Goal: Transaction & Acquisition: Purchase product/service

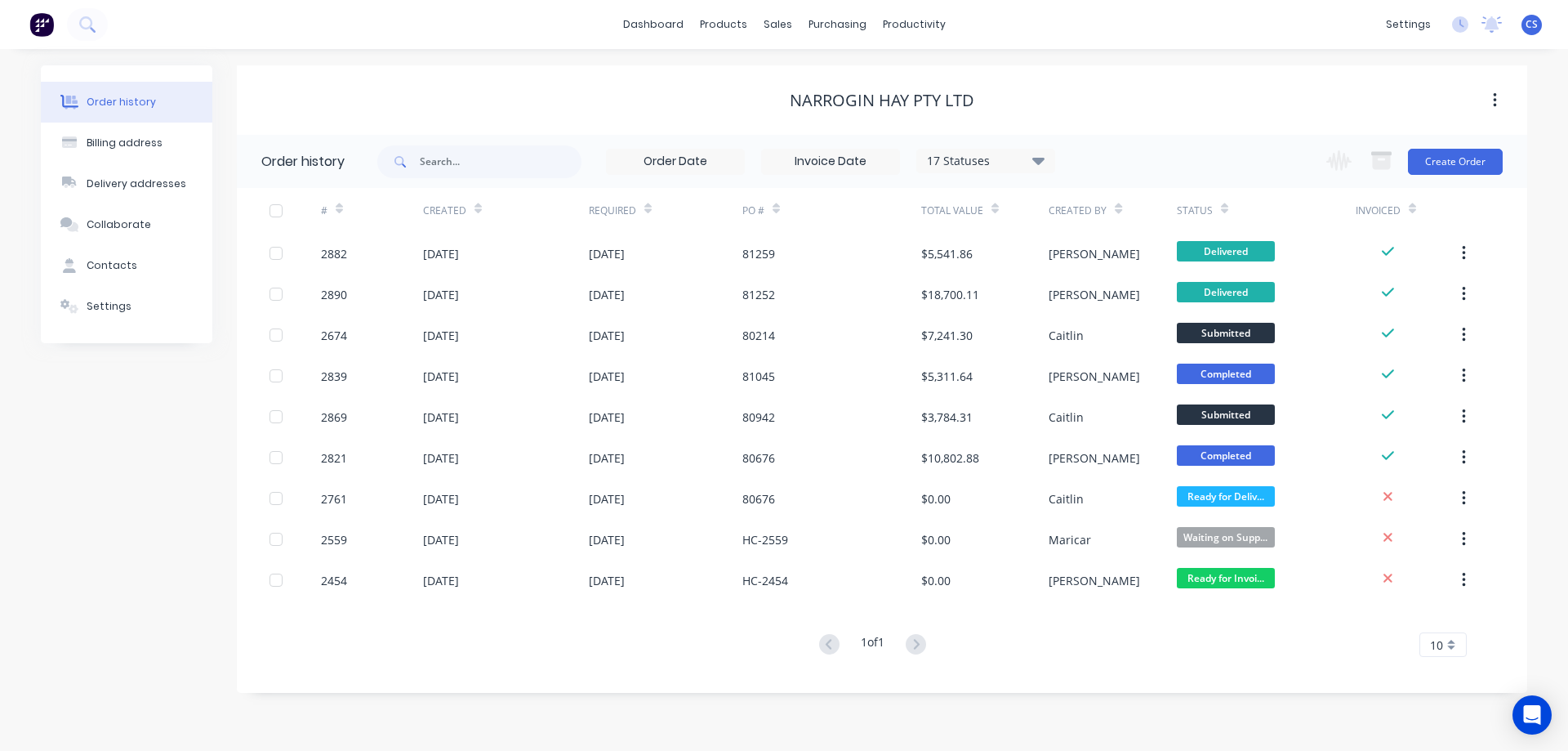
click at [42, 26] on img at bounding box center [42, 24] width 25 height 25
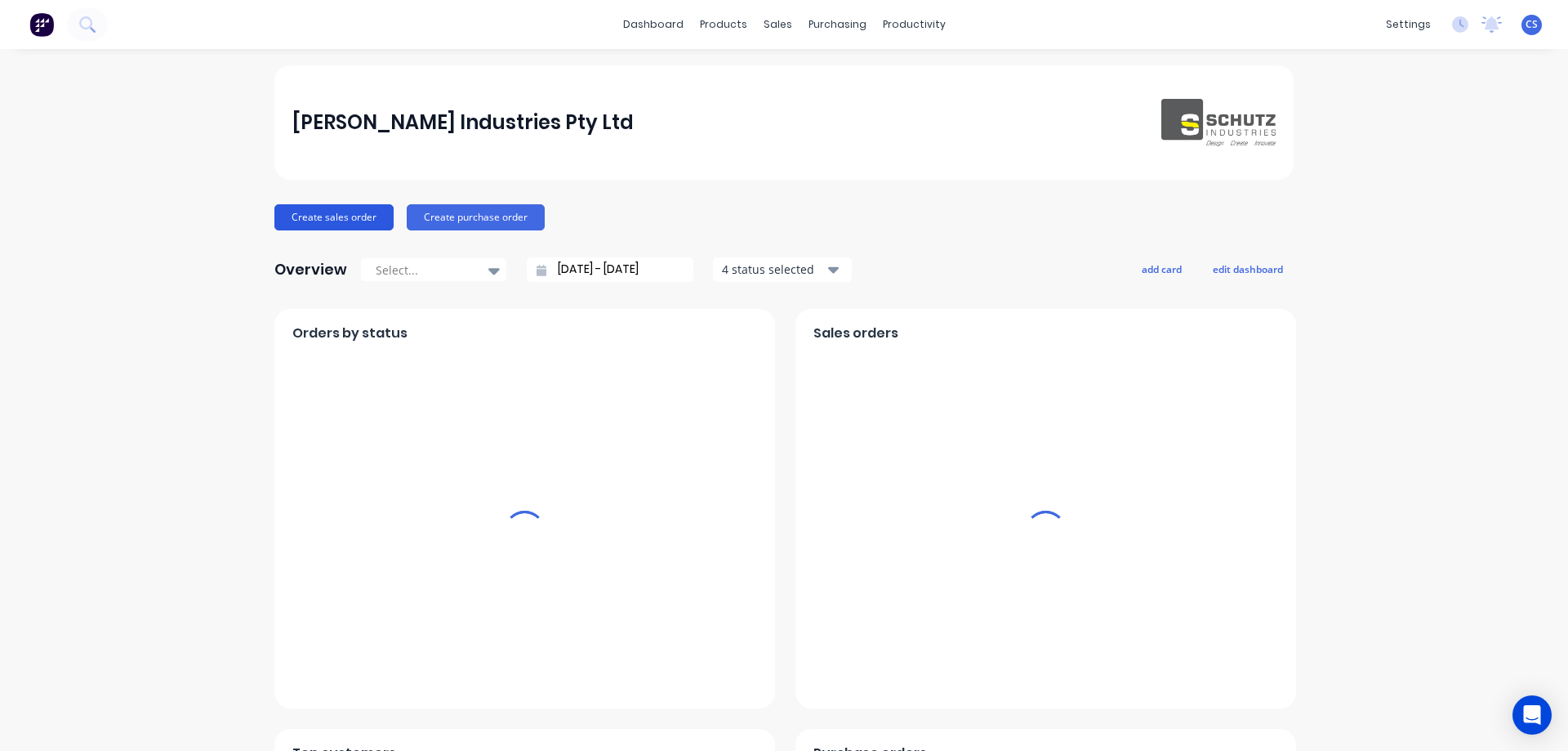
click at [353, 212] on button "Create sales order" at bounding box center [334, 217] width 119 height 26
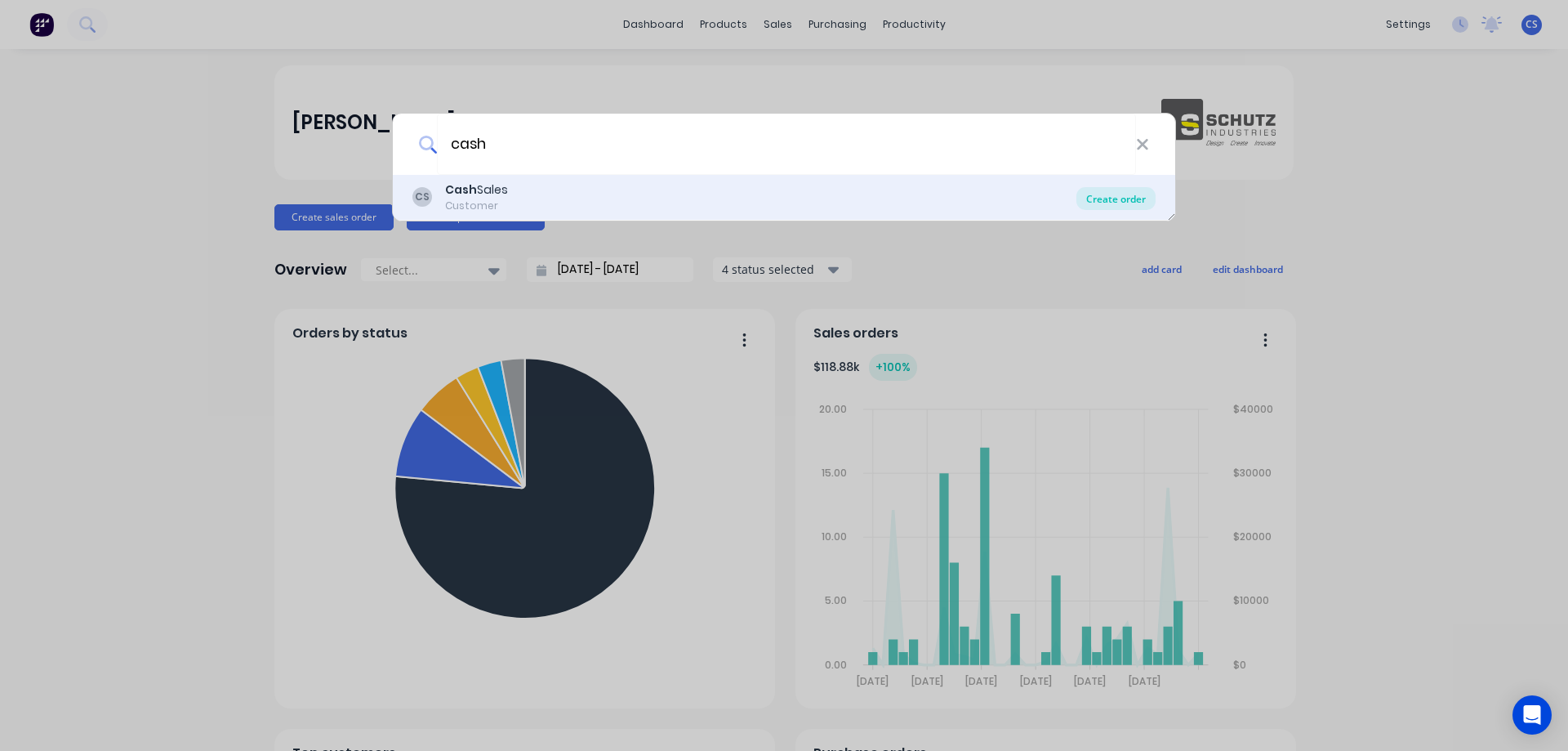
type input "cash"
click at [1109, 201] on div "Create order" at bounding box center [1116, 198] width 79 height 23
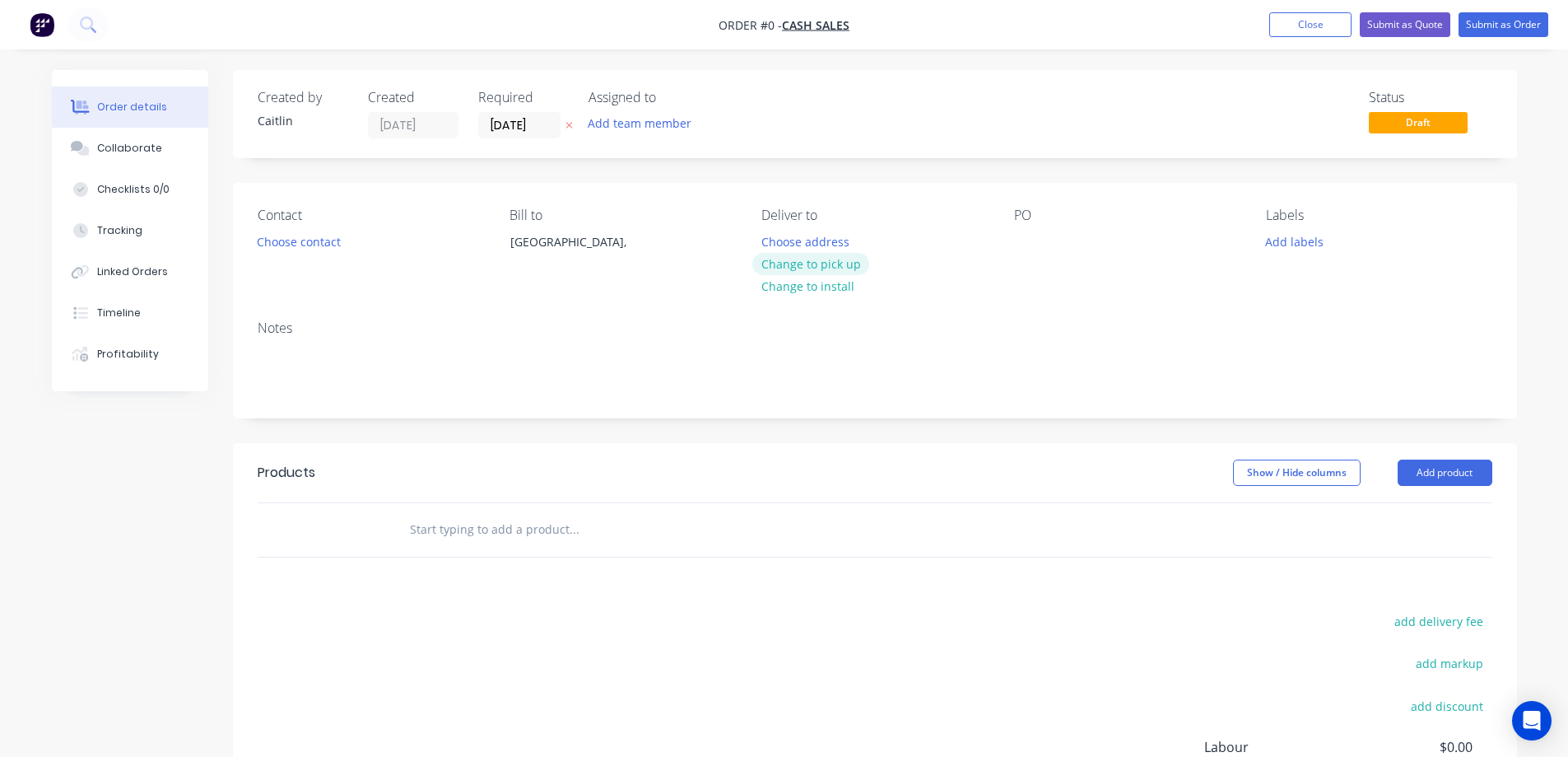
click at [823, 270] on button "Change to pick up" at bounding box center [810, 264] width 117 height 22
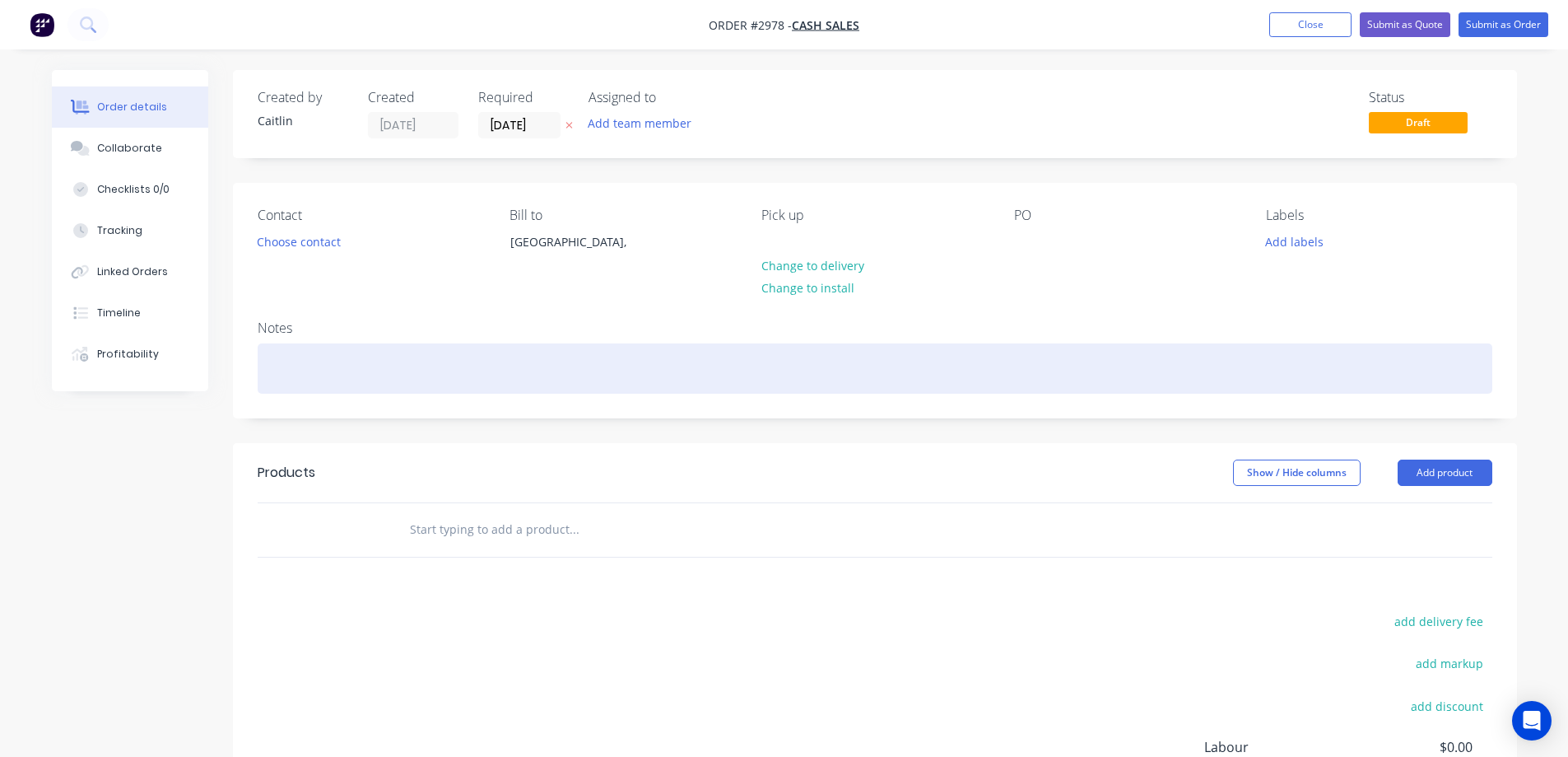
click at [696, 368] on div at bounding box center [874, 368] width 1234 height 50
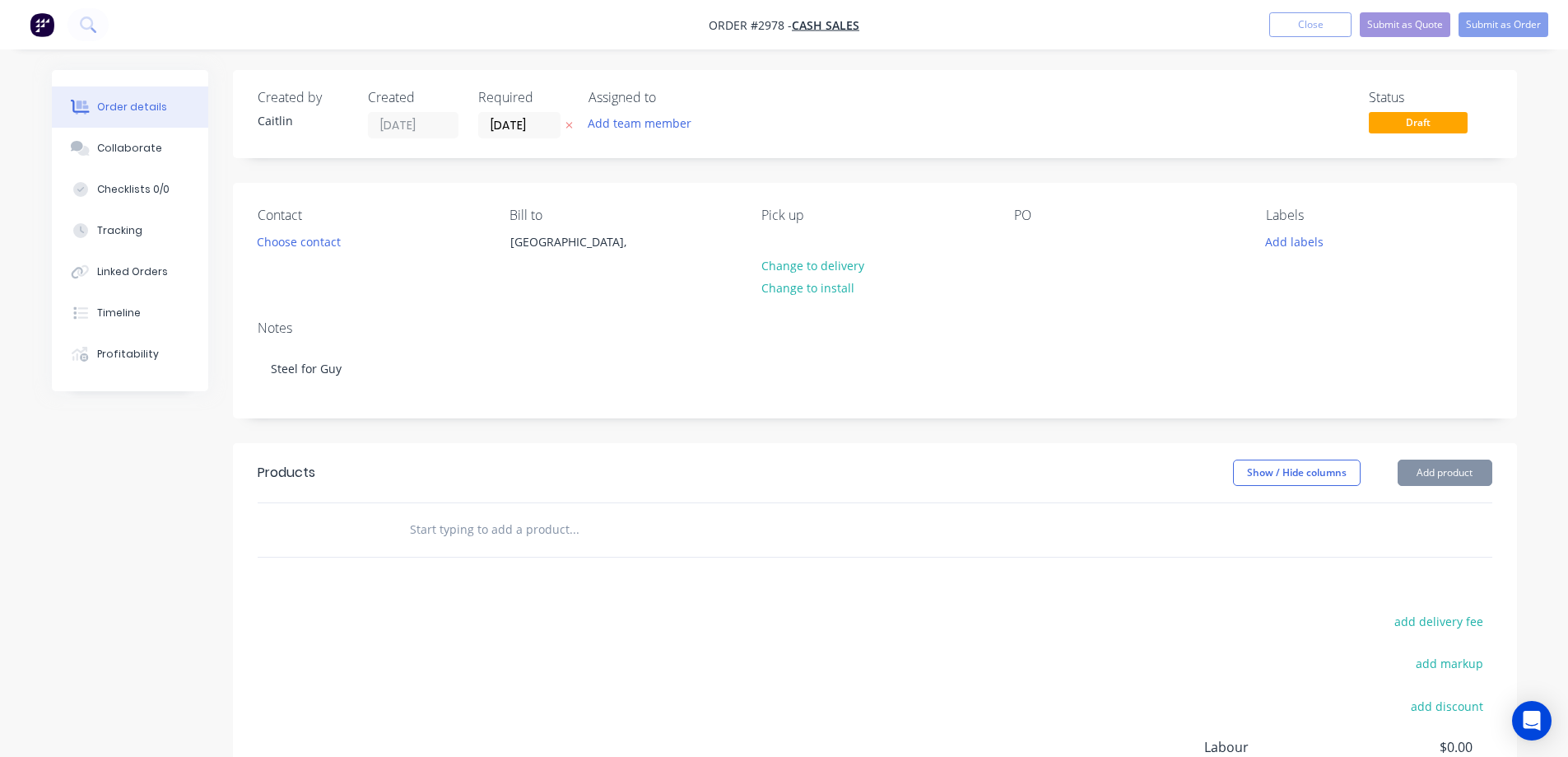
click at [520, 529] on input "text" at bounding box center [573, 529] width 329 height 33
click at [1480, 474] on button "Add product" at bounding box center [1444, 473] width 95 height 26
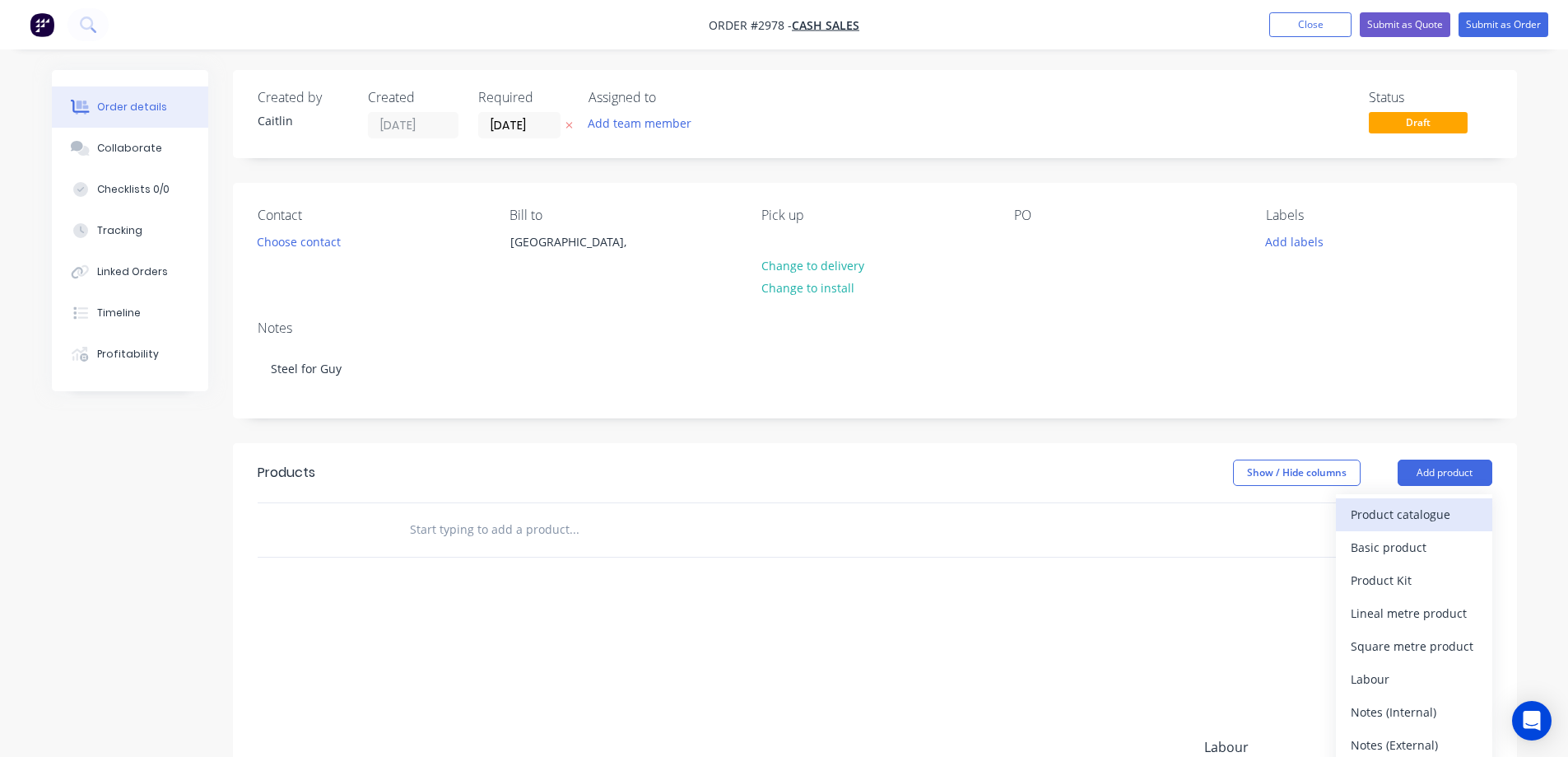
click at [1457, 502] on button "Product catalogue" at bounding box center [1414, 514] width 156 height 33
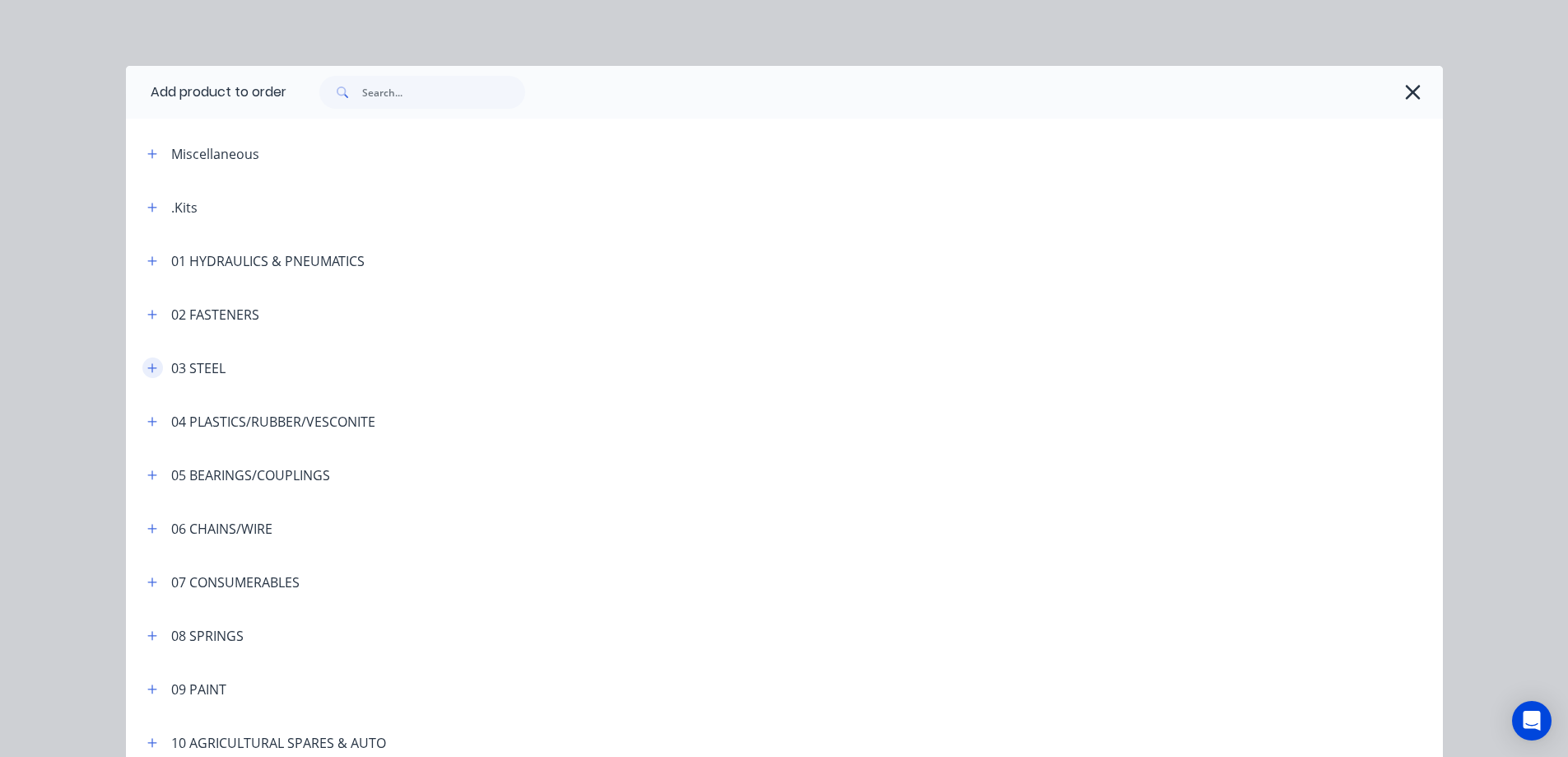
click at [142, 372] on button "button" at bounding box center [152, 367] width 21 height 21
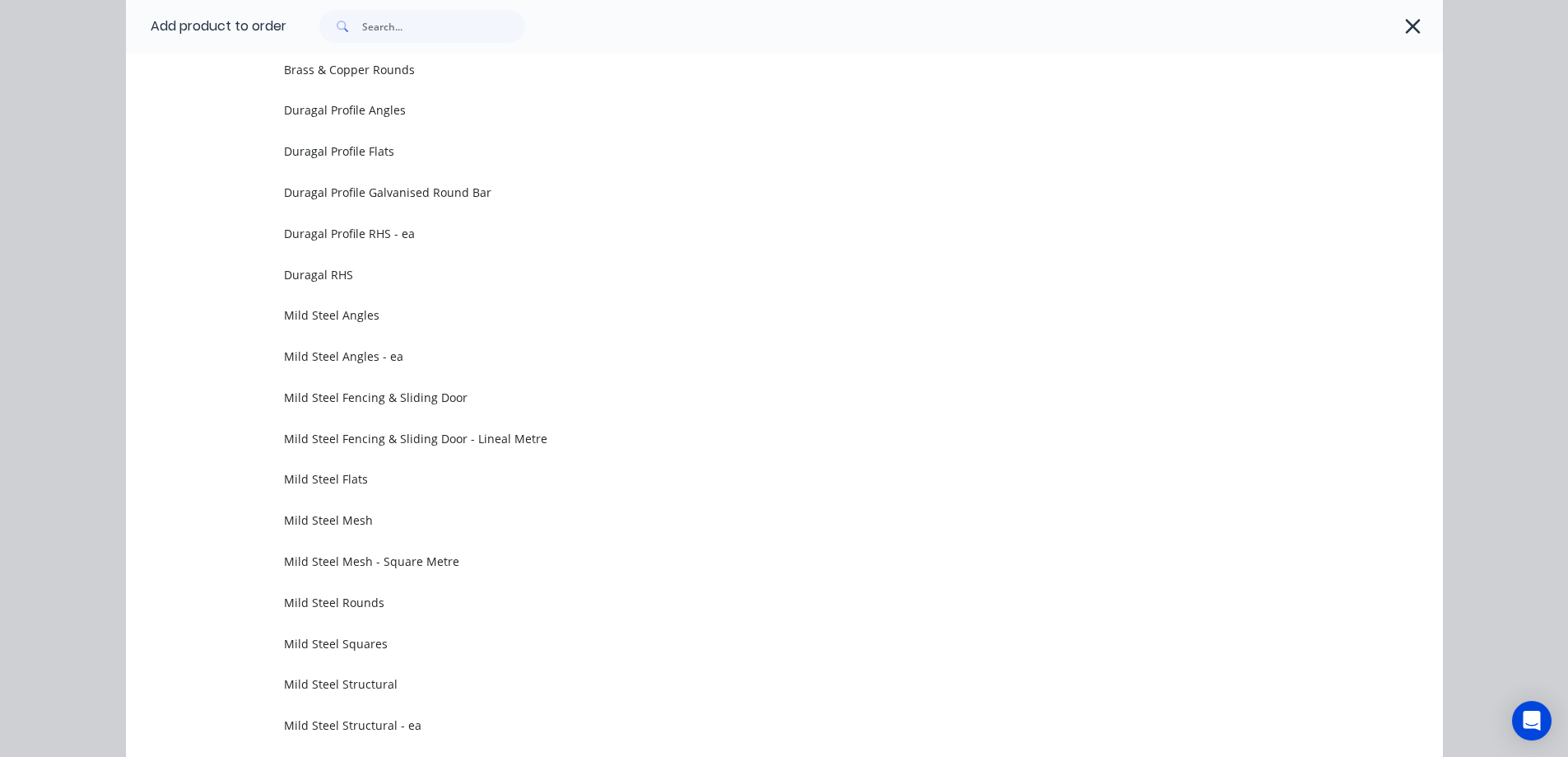
scroll to position [1153, 0]
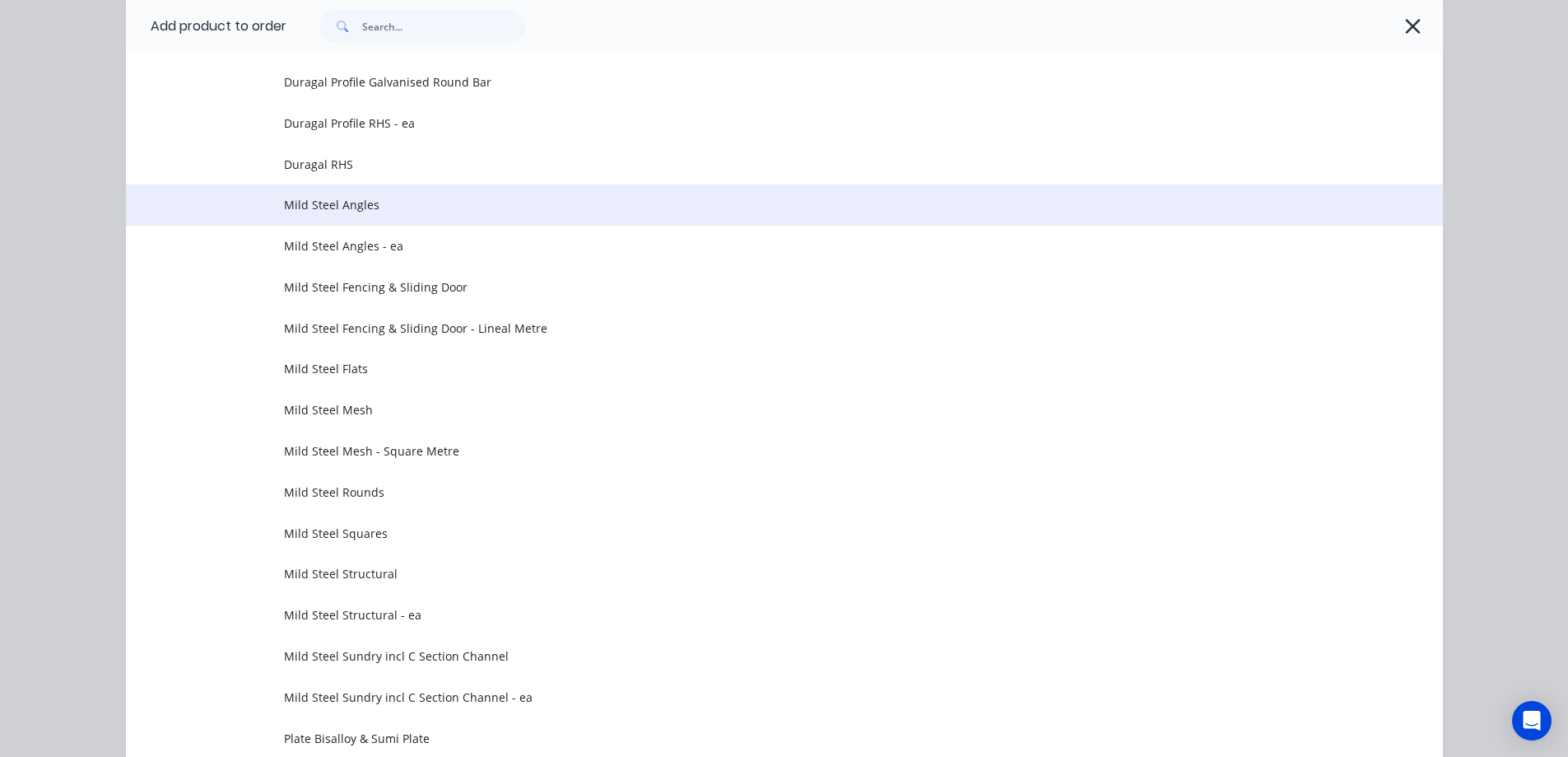
click at [468, 208] on span "Mild Steel Angles" at bounding box center [747, 204] width 926 height 17
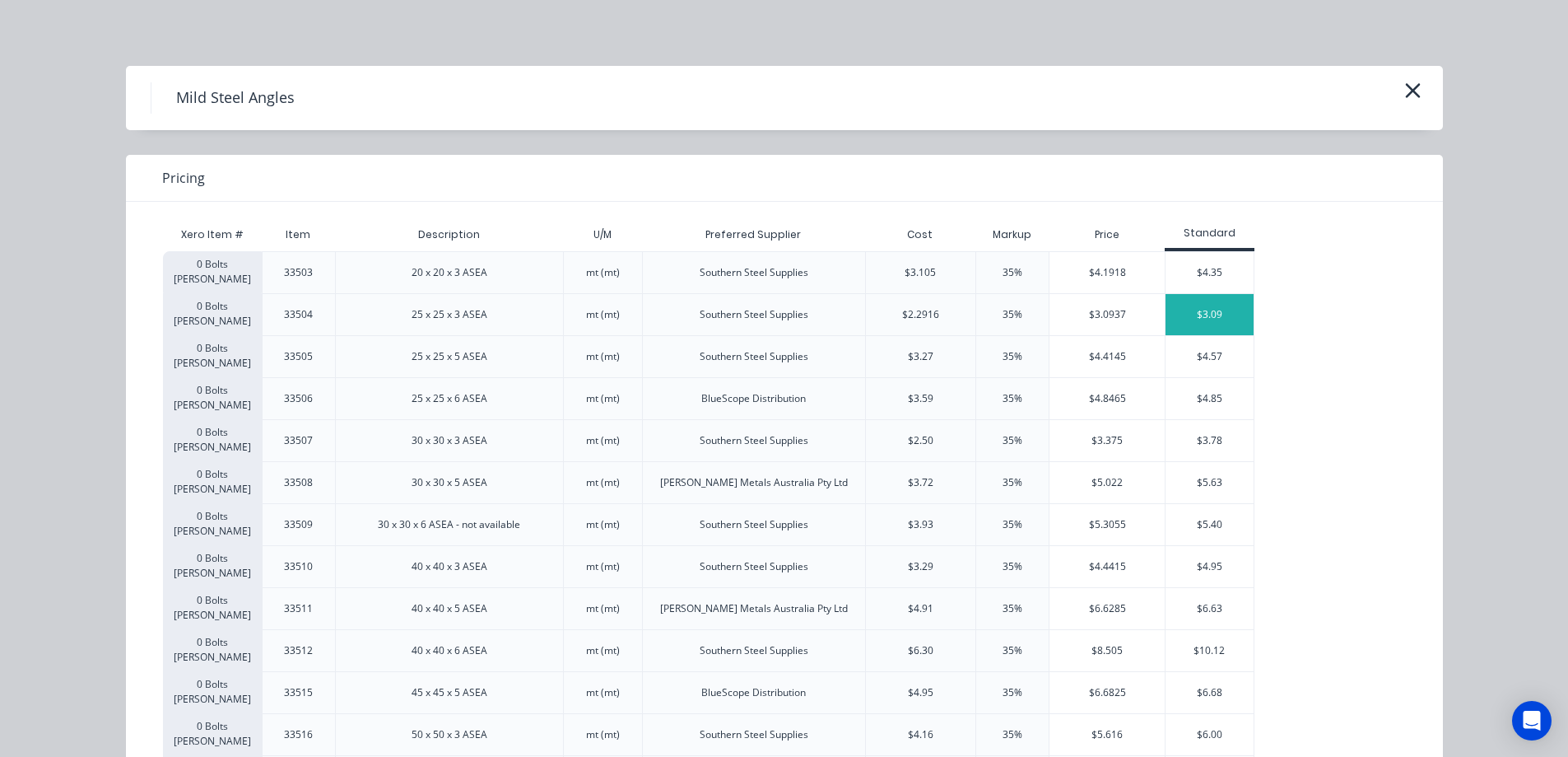
click at [1165, 316] on div "$3.09" at bounding box center [1209, 314] width 88 height 41
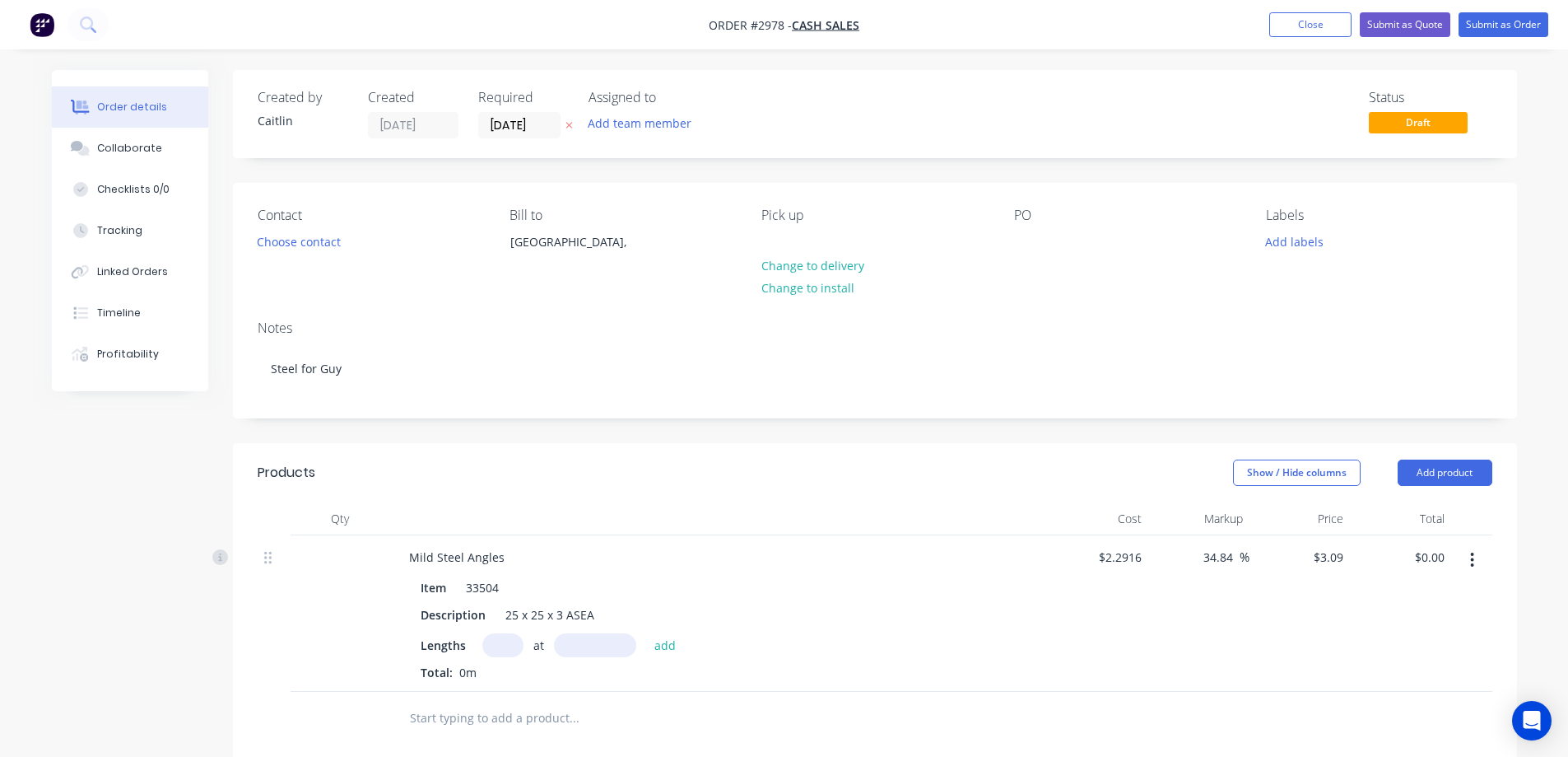
click at [498, 649] on input "text" at bounding box center [503, 645] width 41 height 24
type input "1"
type input "5000mm"
click at [676, 645] on button "add" at bounding box center [666, 644] width 39 height 22
type input "$15.45"
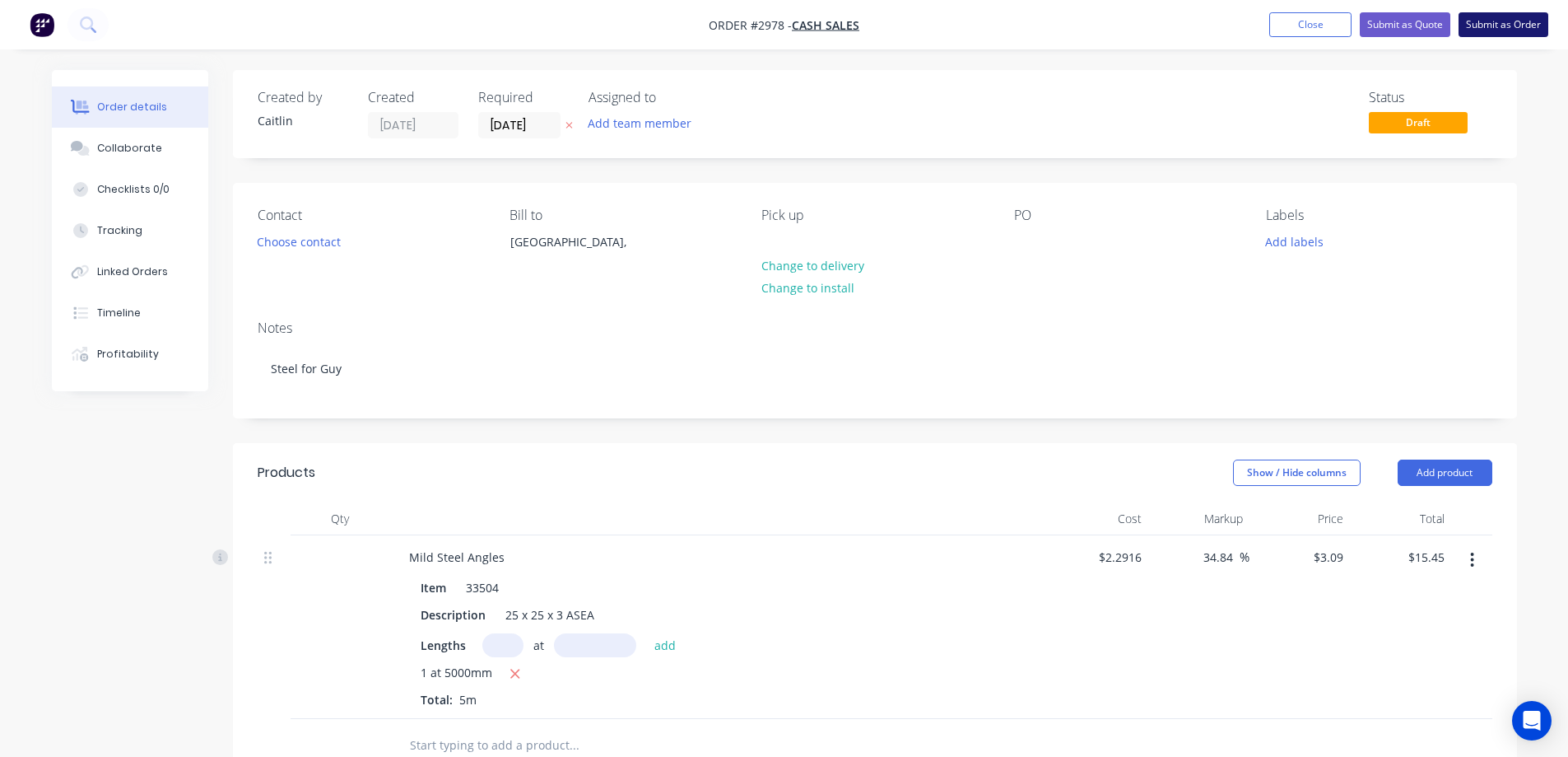
click at [1497, 29] on button "Submit as Order" at bounding box center [1503, 24] width 90 height 25
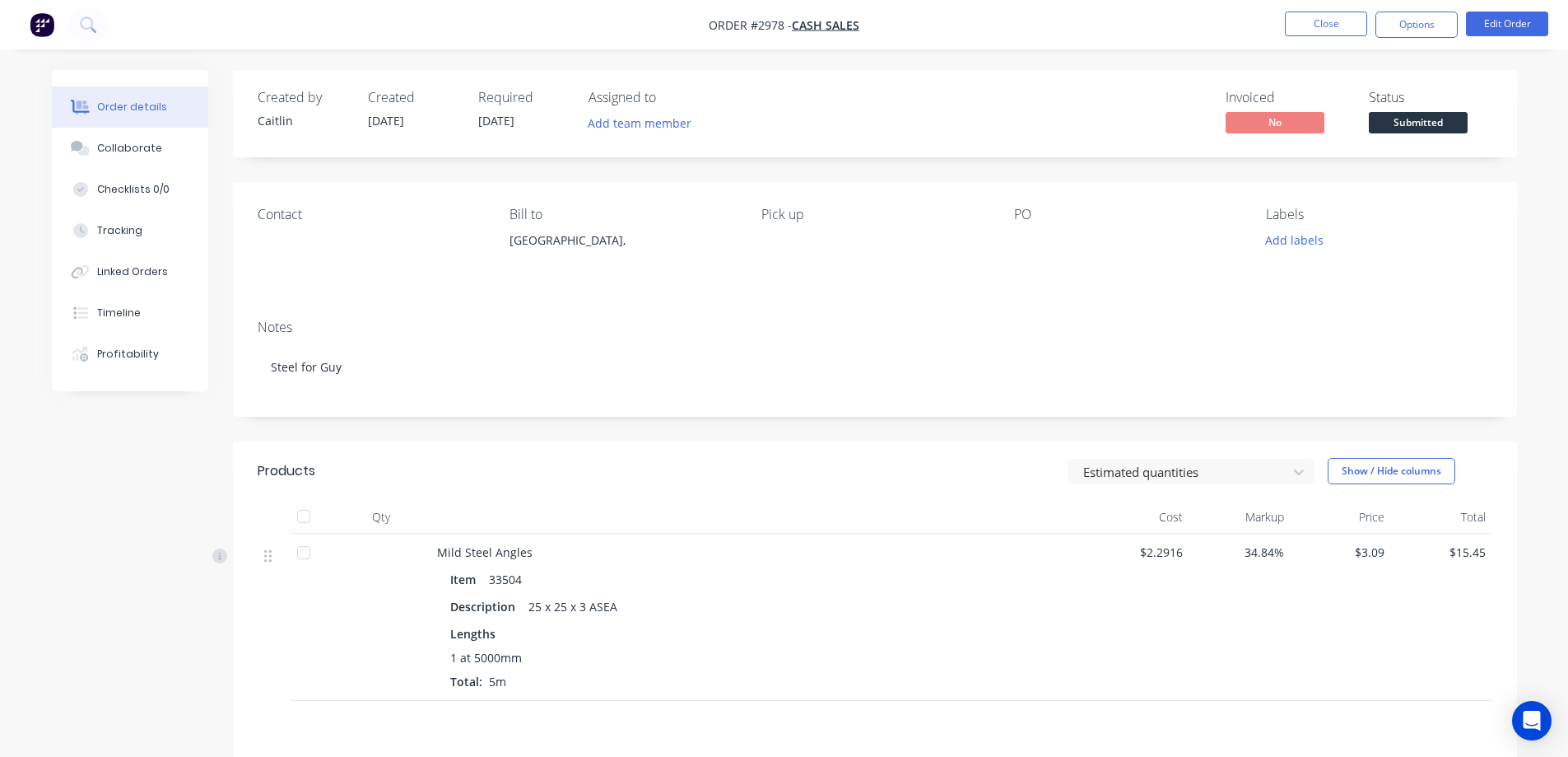
click at [1464, 113] on span "Submitted" at bounding box center [1418, 122] width 99 height 21
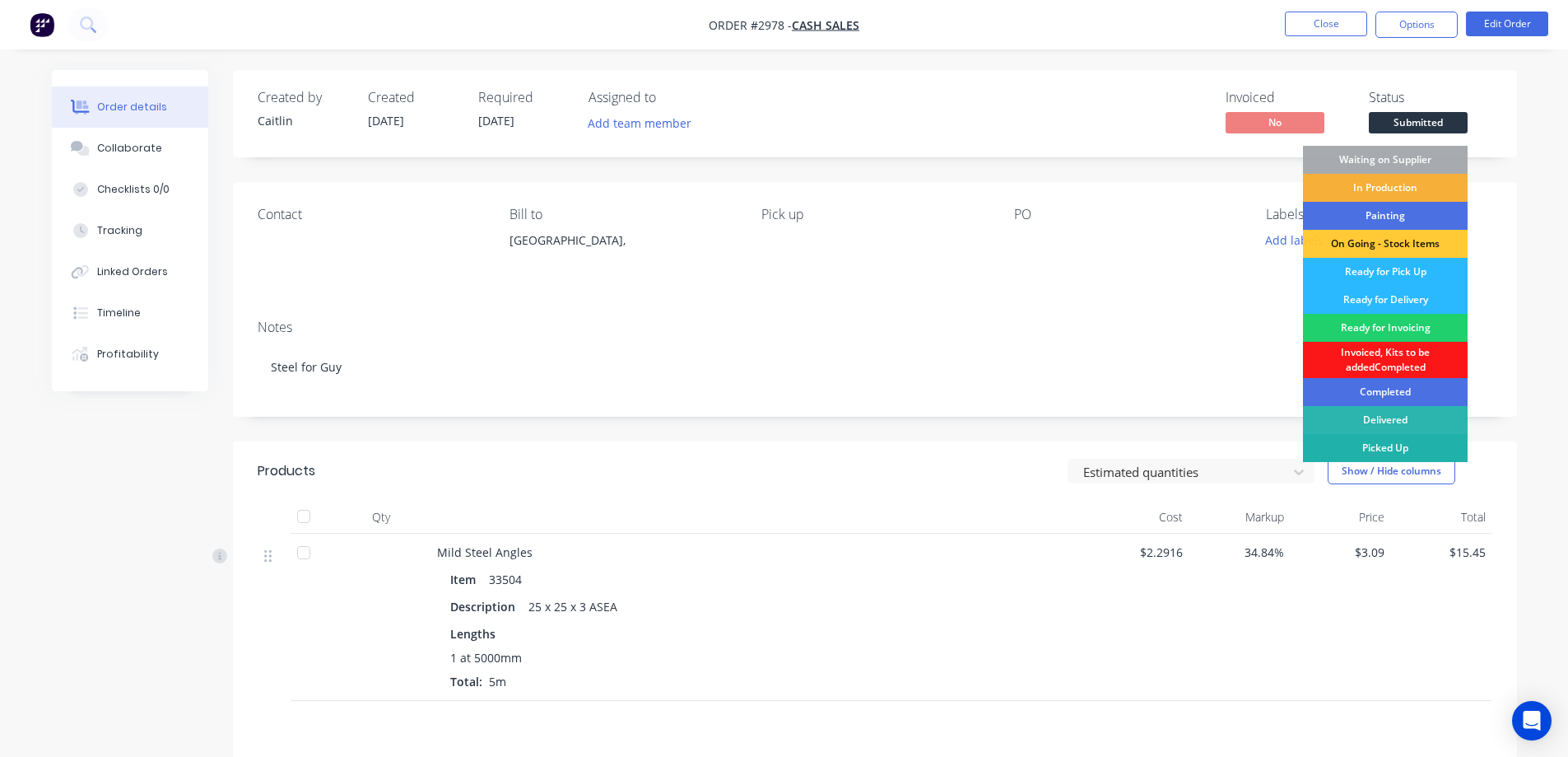
click at [1383, 441] on div "Picked Up" at bounding box center [1385, 448] width 165 height 28
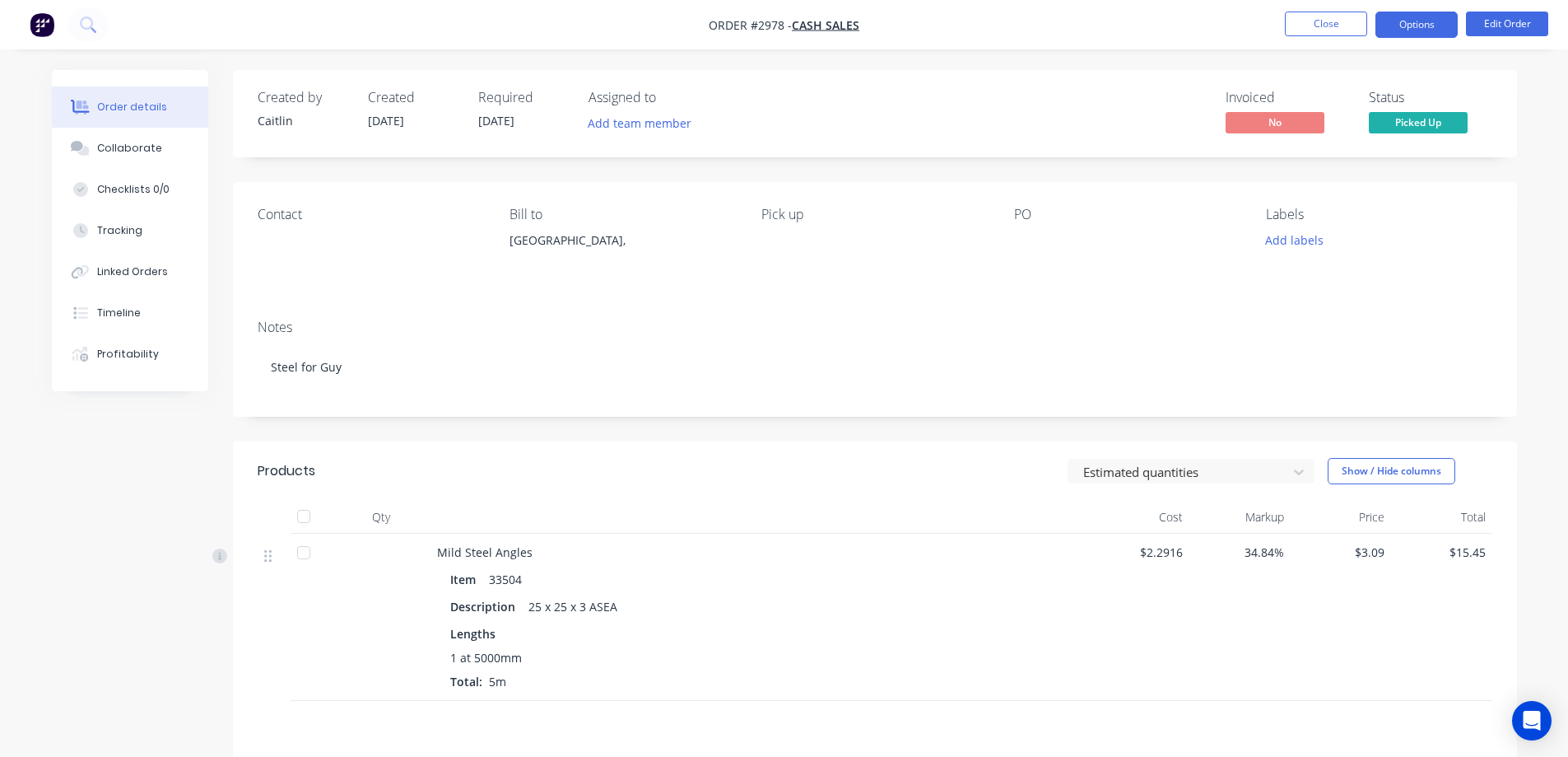
click at [1428, 25] on button "Options" at bounding box center [1416, 25] width 82 height 26
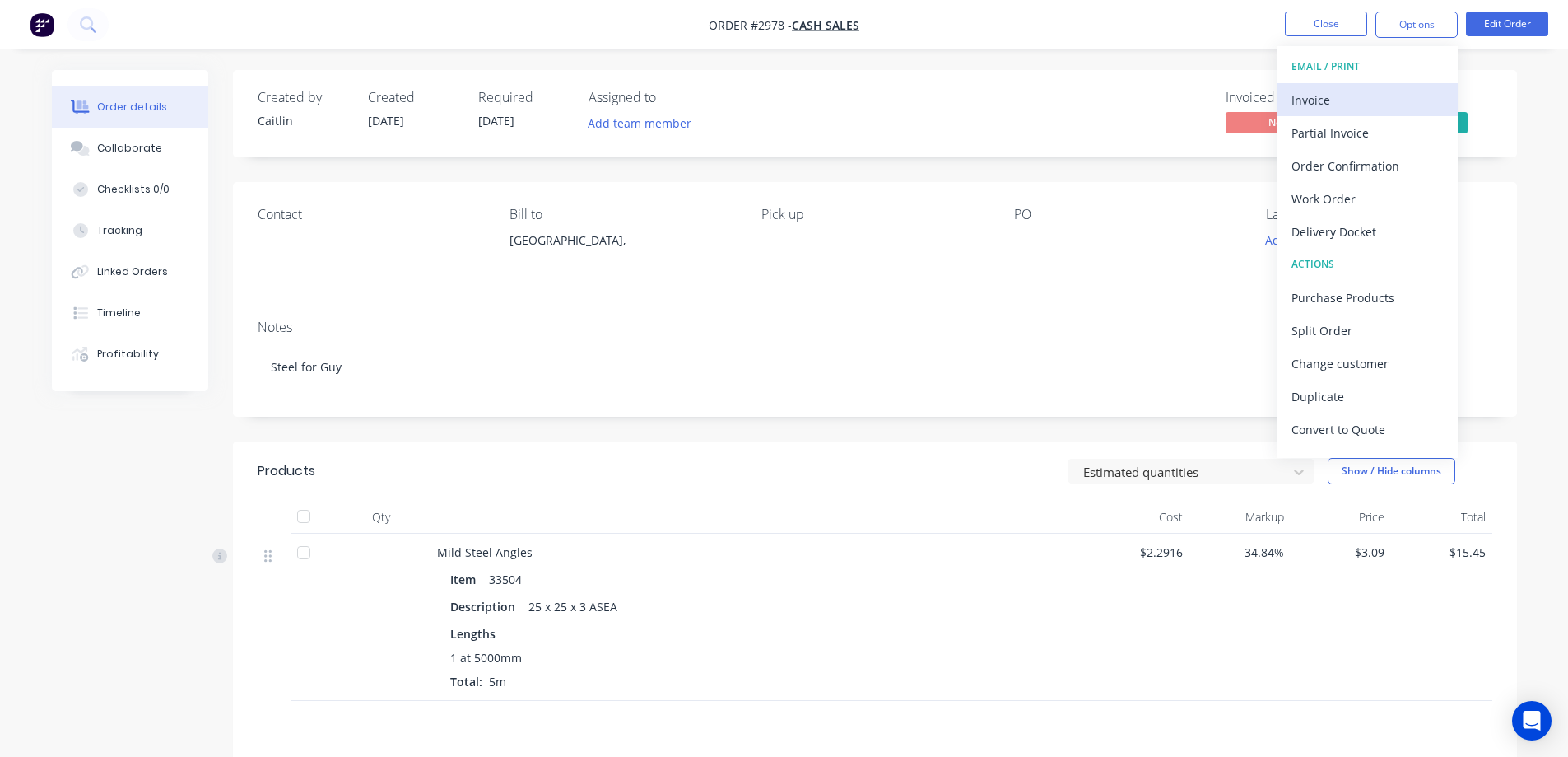
click at [1411, 94] on div "Invoice" at bounding box center [1367, 100] width 152 height 24
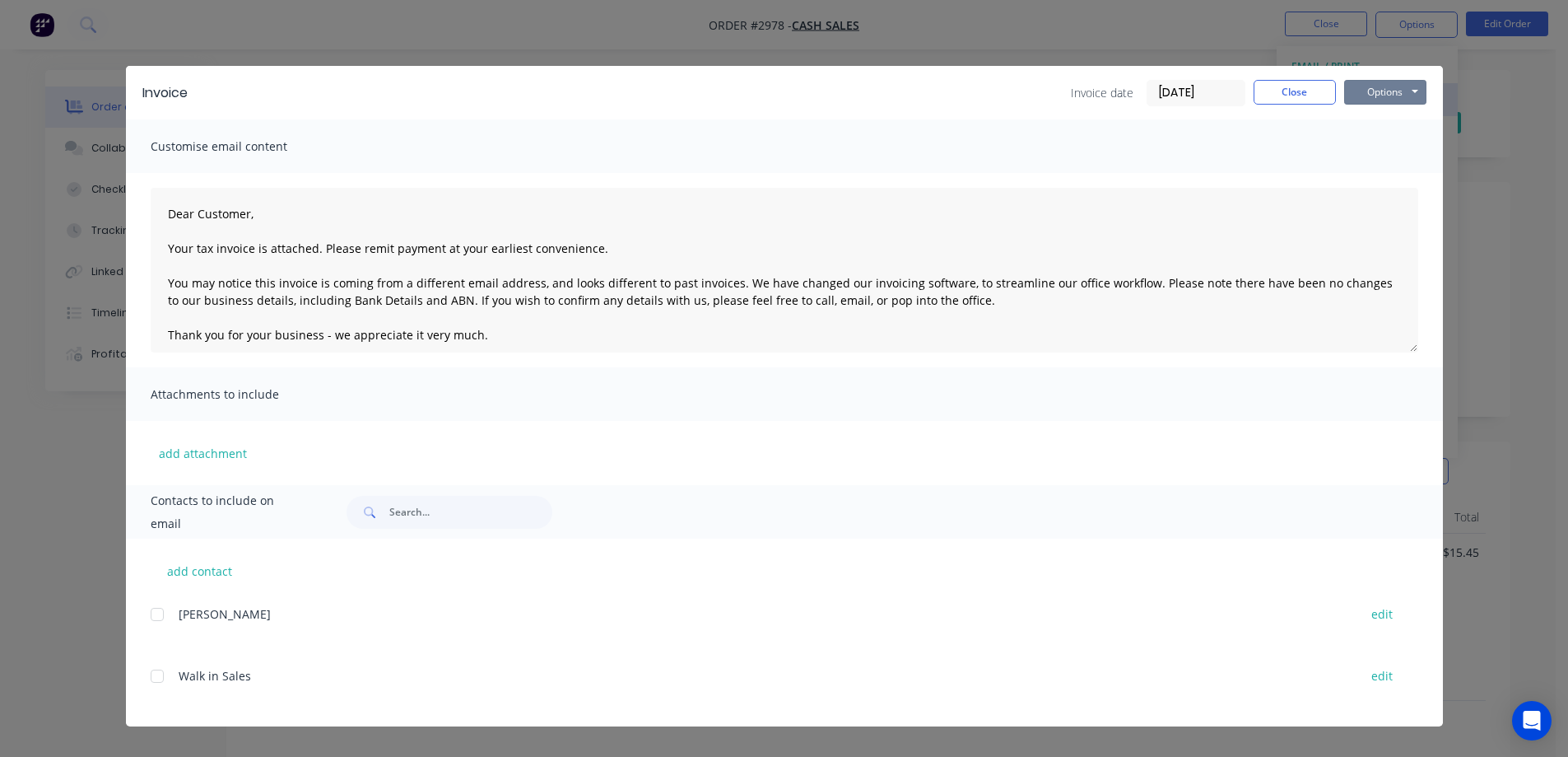
click at [1411, 94] on button "Options" at bounding box center [1385, 92] width 82 height 25
click at [1399, 158] on button "Print" at bounding box center [1396, 148] width 105 height 27
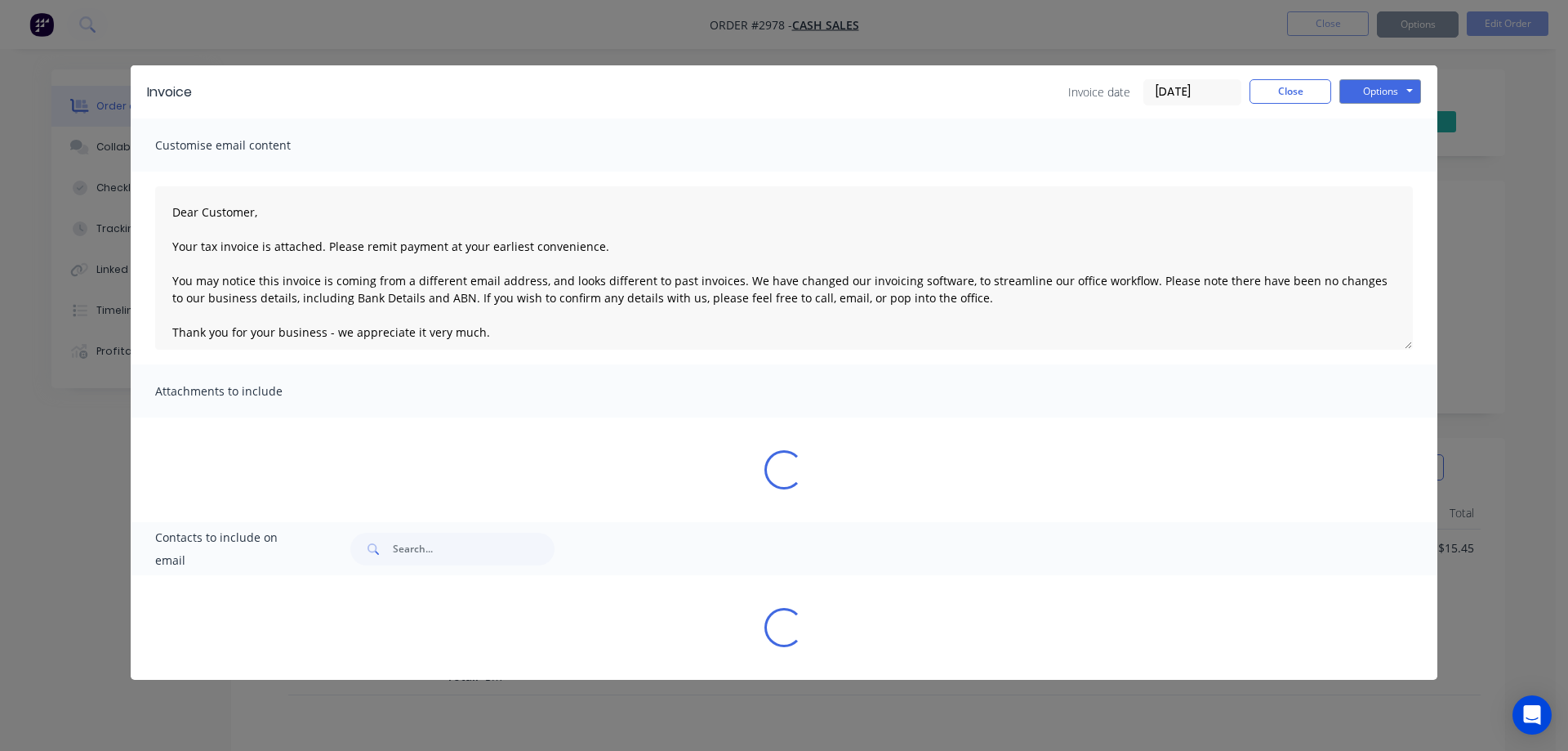
type textarea "Dear Customer, Your tax invoice is attached. Please remit payment at your earli…"
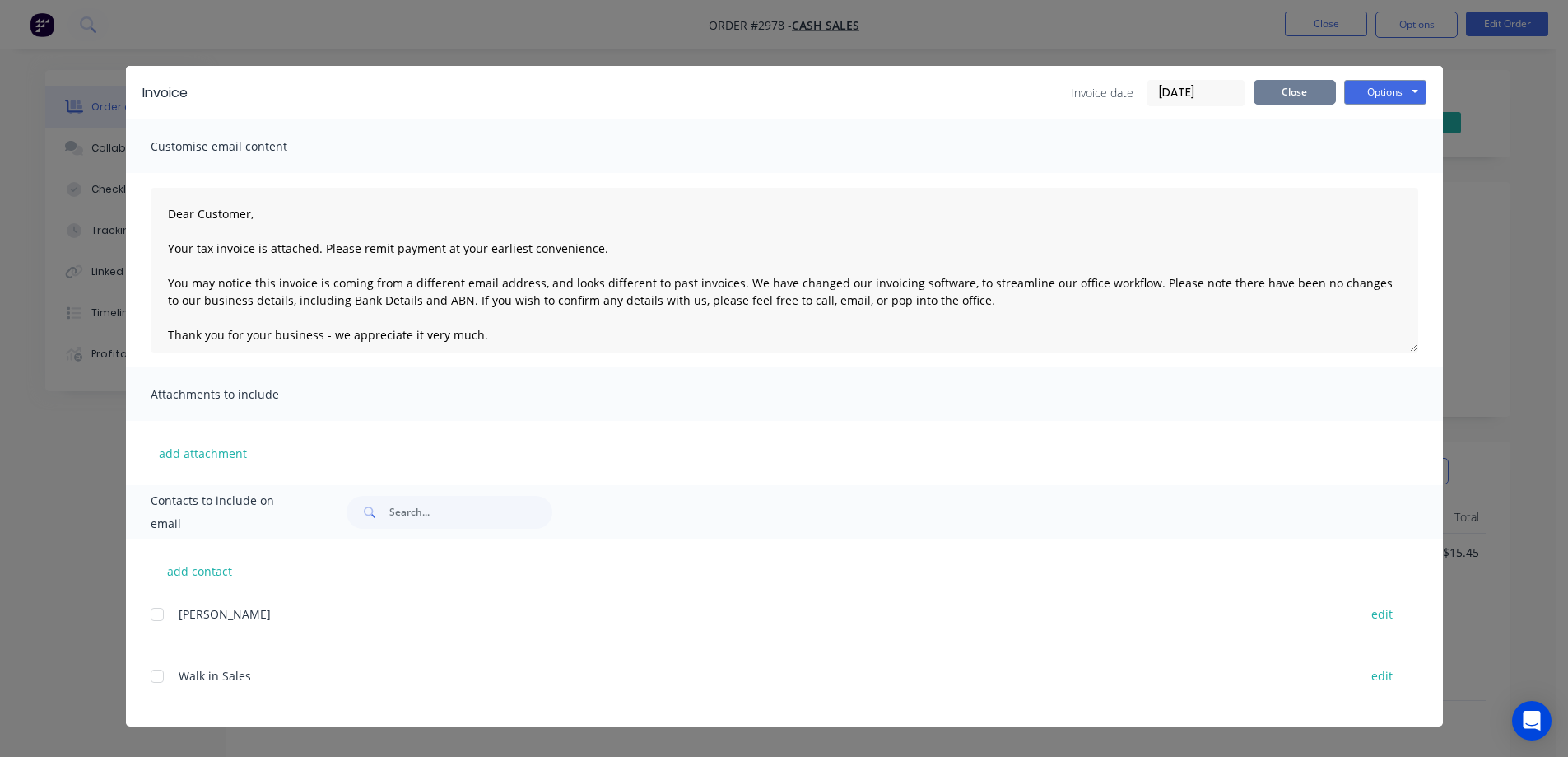
click at [1308, 91] on button "Close" at bounding box center [1294, 92] width 82 height 25
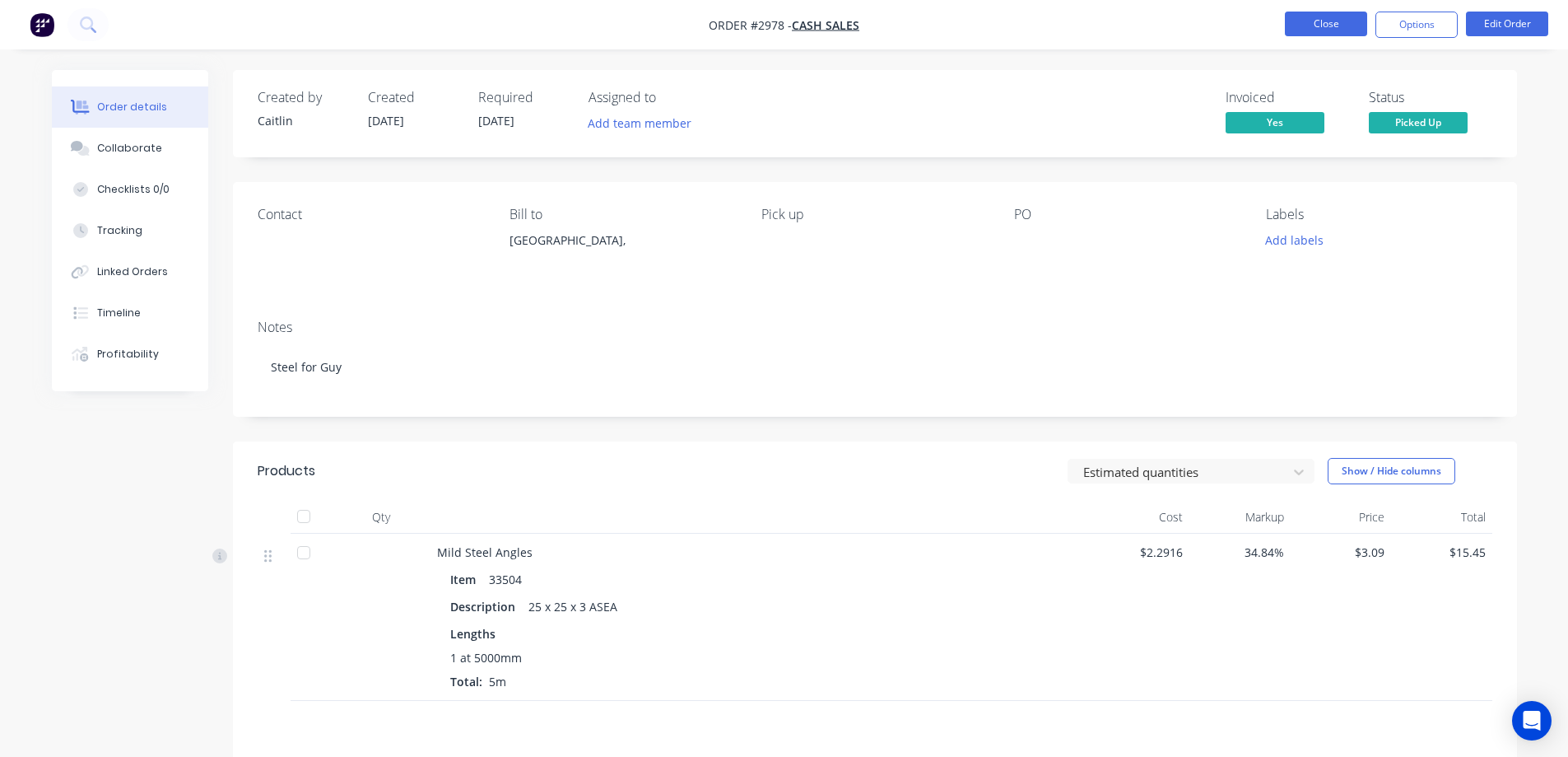
click at [1311, 16] on button "Close" at bounding box center [1326, 24] width 82 height 25
